Goal: Find specific page/section: Find specific page/section

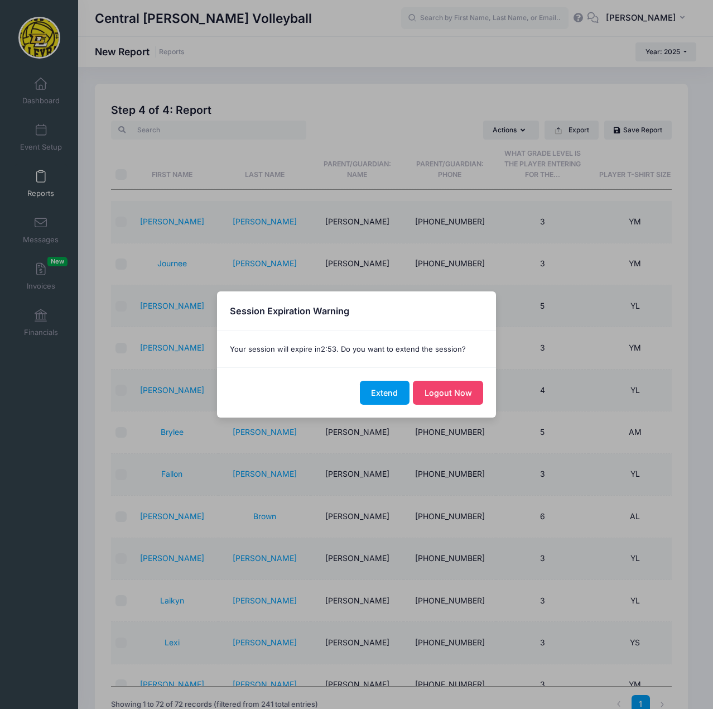
click at [383, 396] on button "Extend" at bounding box center [385, 393] width 50 height 24
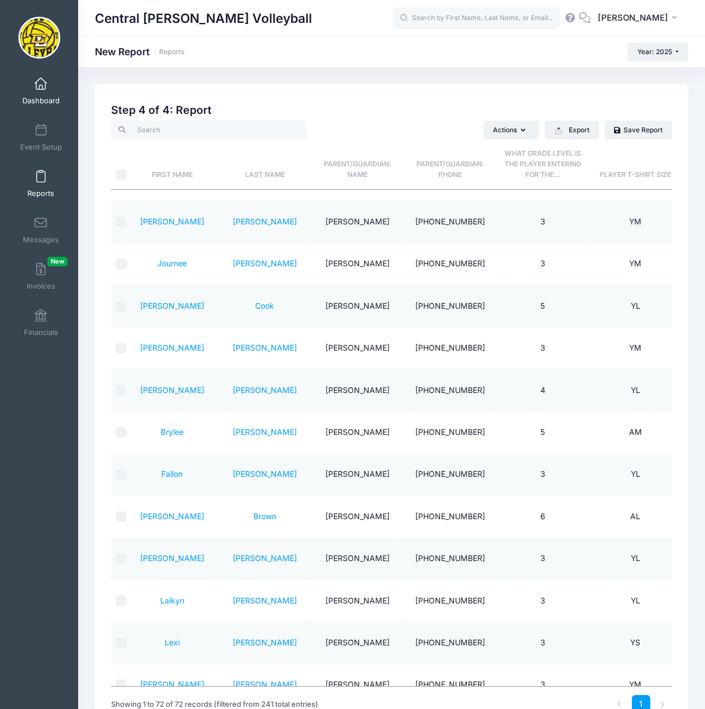
click at [31, 105] on span "Dashboard" at bounding box center [40, 100] width 37 height 9
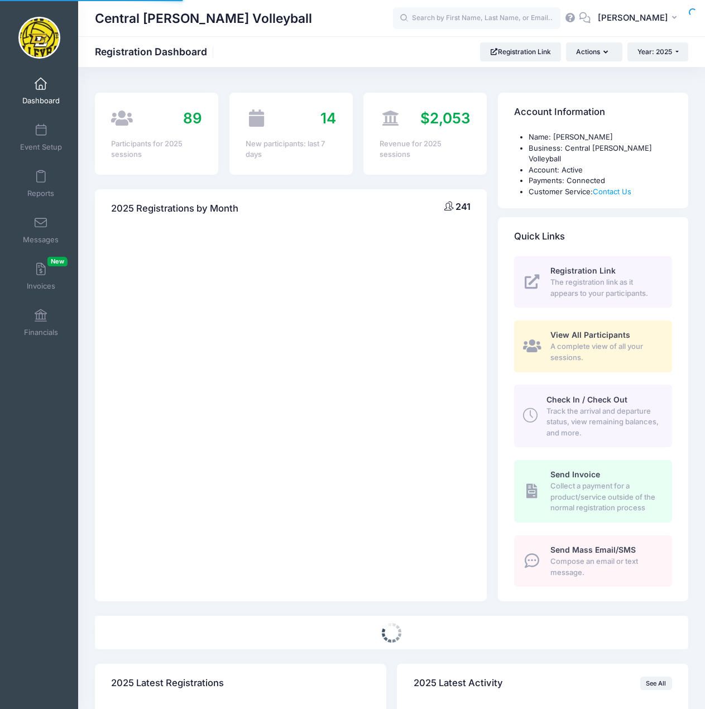
select select
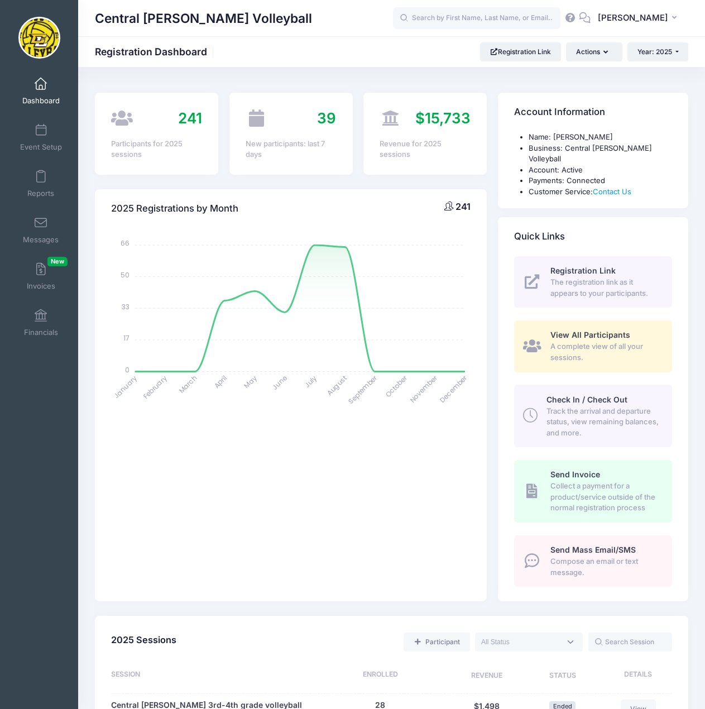
click at [39, 100] on span "Dashboard" at bounding box center [40, 100] width 37 height 9
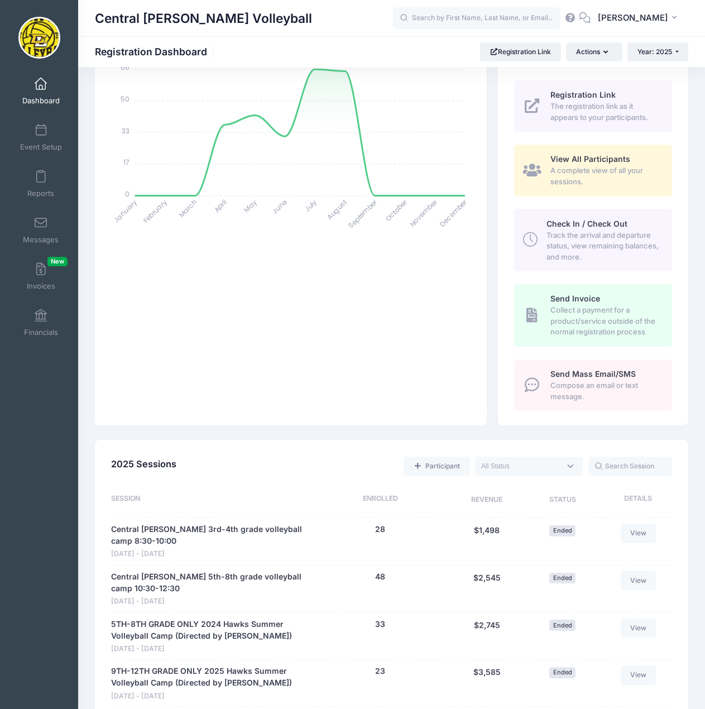
scroll to position [447, 0]
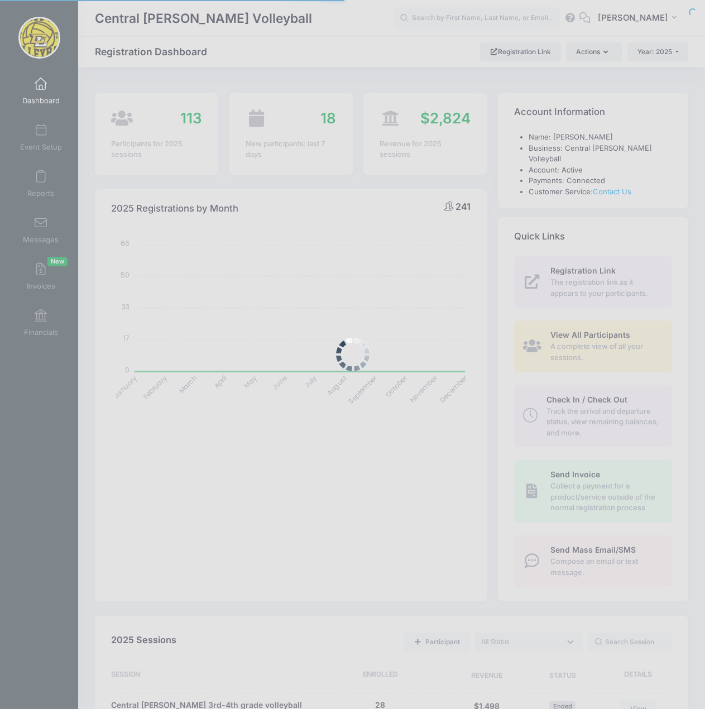
select select
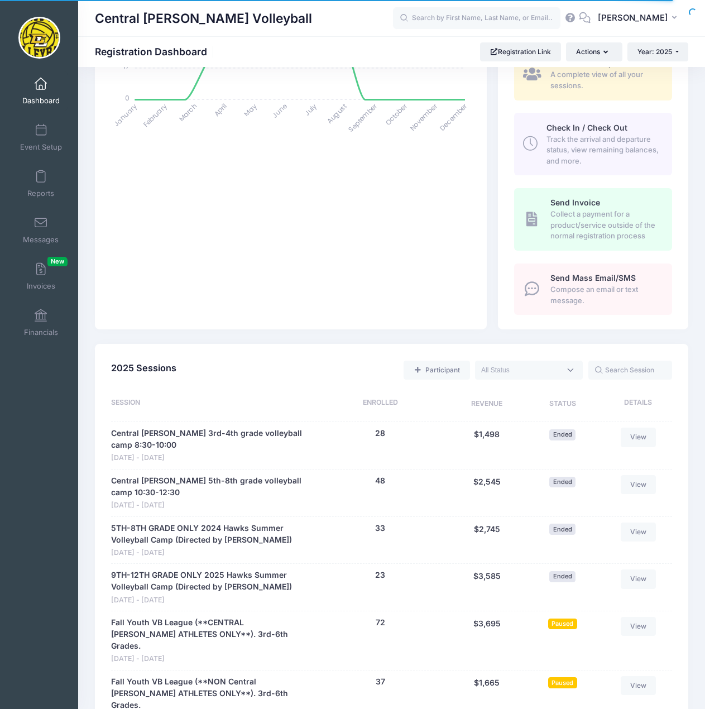
scroll to position [502, 0]
